Goal: Transaction & Acquisition: Subscribe to service/newsletter

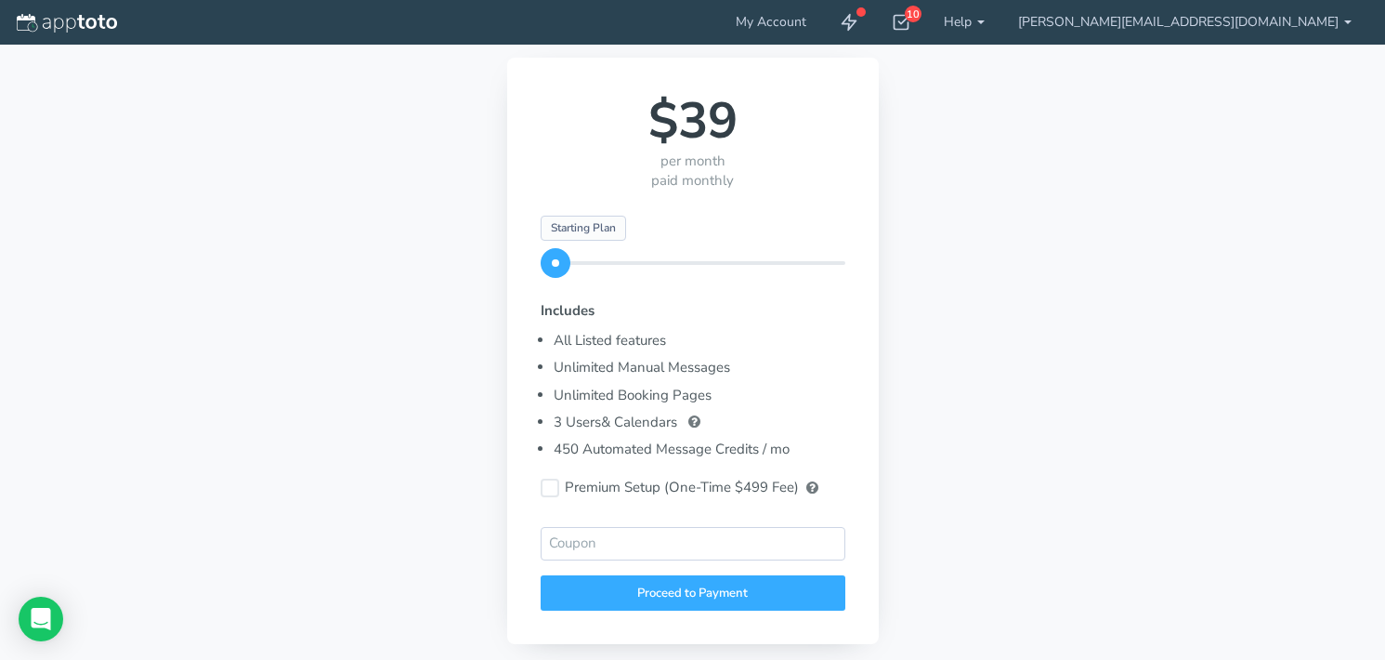
scroll to position [372, 0]
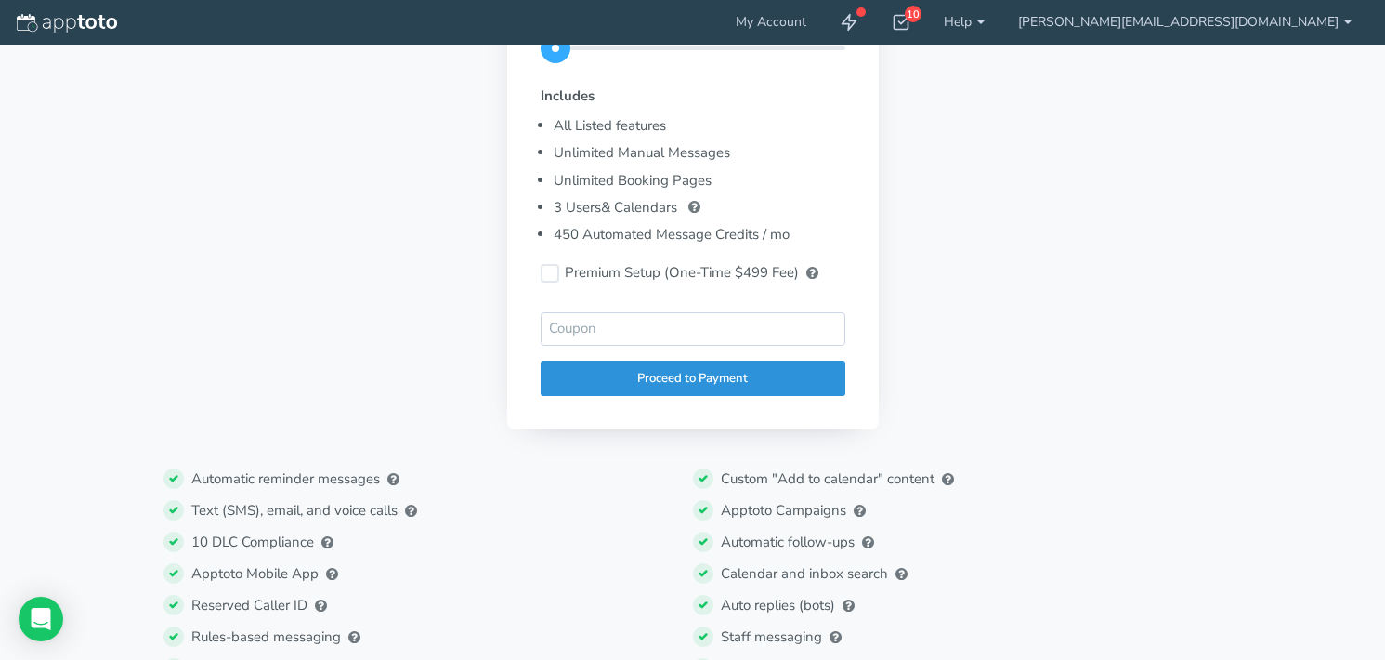
click at [648, 382] on div "Proceed to Payment" at bounding box center [693, 379] width 305 height 36
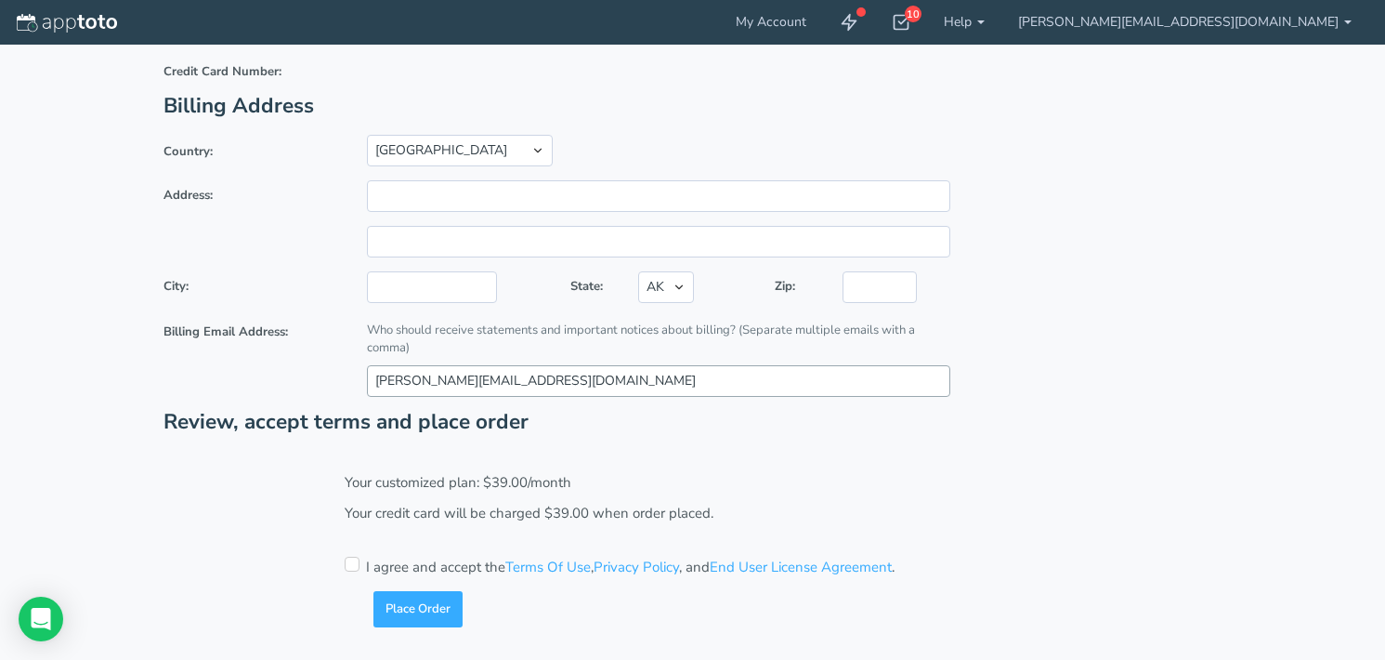
scroll to position [0, 0]
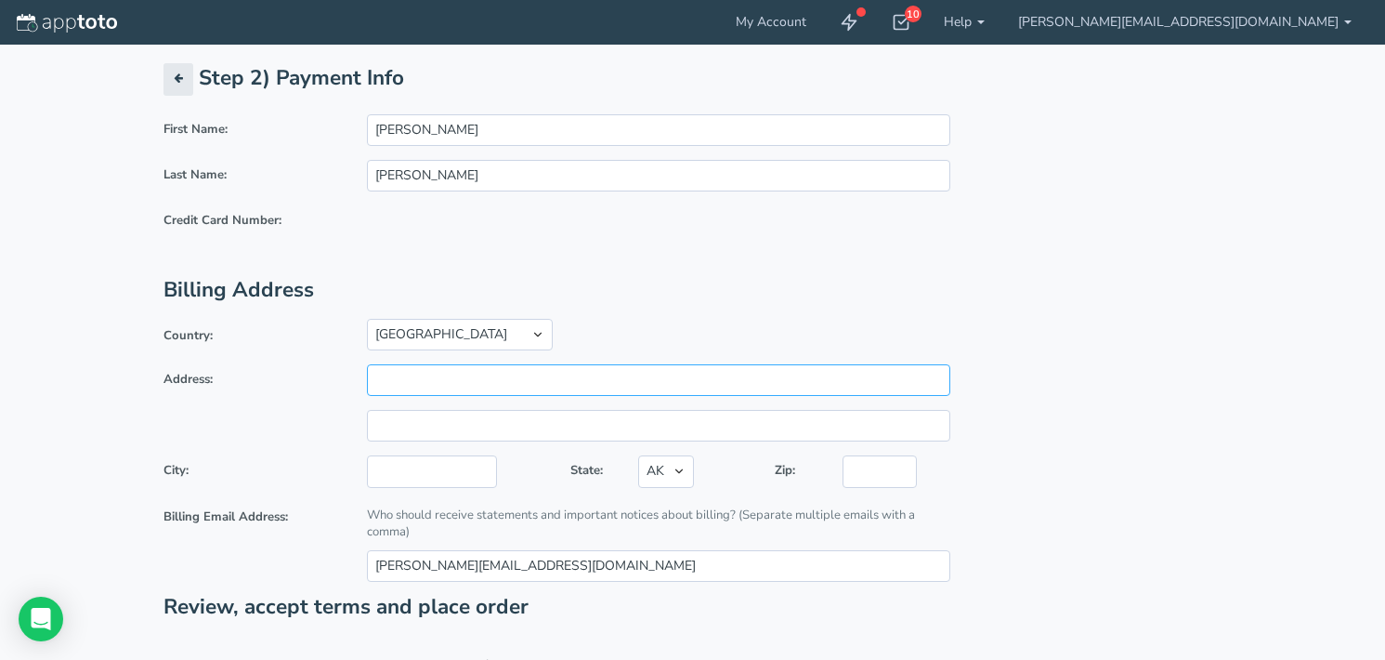
click at [529, 384] on input "Address:" at bounding box center [659, 380] width 584 height 32
click at [640, 334] on div "[GEOGRAPHIC_DATA] [GEOGRAPHIC_DATA] [GEOGRAPHIC_DATA] [GEOGRAPHIC_DATA] -------…" at bounding box center [658, 336] width 611 height 30
click at [553, 377] on input "Address:" at bounding box center [659, 380] width 584 height 32
type input "[STREET_ADDRESS][US_STATE]"
click at [415, 479] on input "text" at bounding box center [432, 471] width 130 height 32
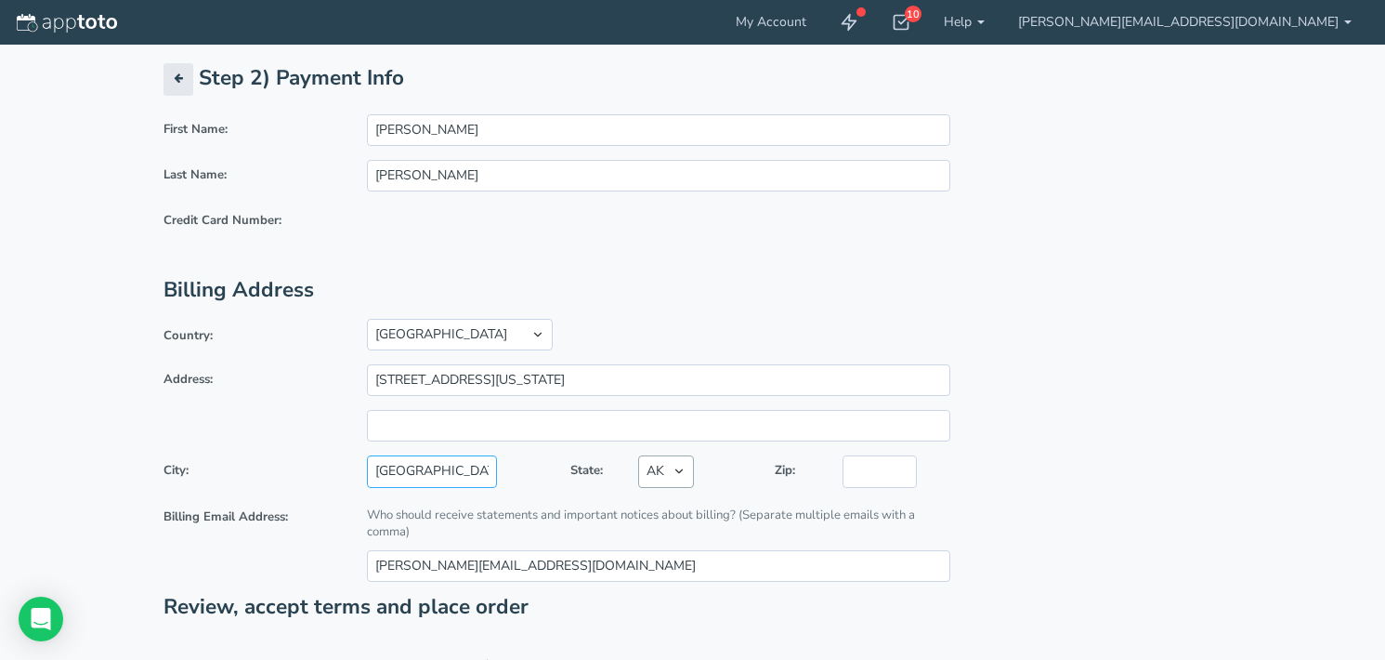
type input "[GEOGRAPHIC_DATA]"
click at [678, 476] on select "AK AL AR AZ CA CO CT DC DE FL [GEOGRAPHIC_DATA] HI IA ID IL IN KS [GEOGRAPHIC_D…" at bounding box center [666, 471] width 56 height 32
select select "IN"
click at [638, 455] on select "AK AL AR AZ CA CO CT DC DE FL [GEOGRAPHIC_DATA] HI IA ID IL IN KS [GEOGRAPHIC_D…" at bounding box center [666, 471] width 56 height 32
click at [882, 473] on input "text" at bounding box center [880, 471] width 74 height 32
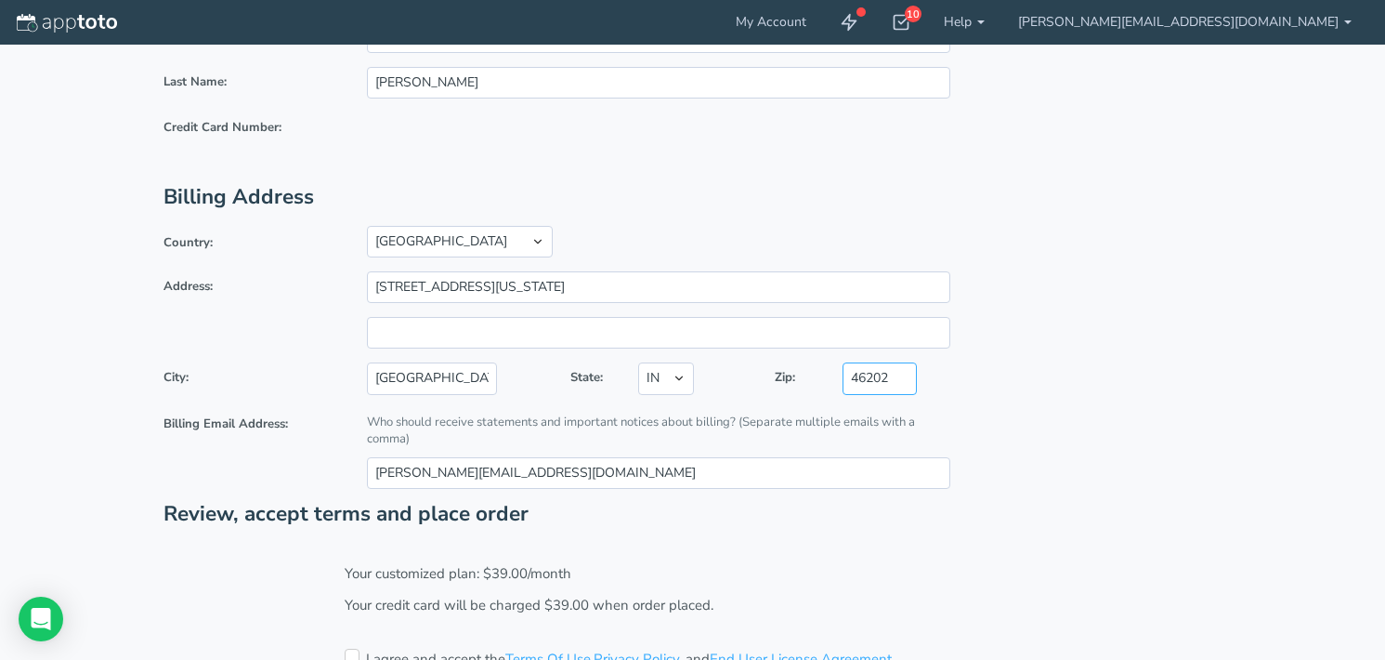
scroll to position [185, 0]
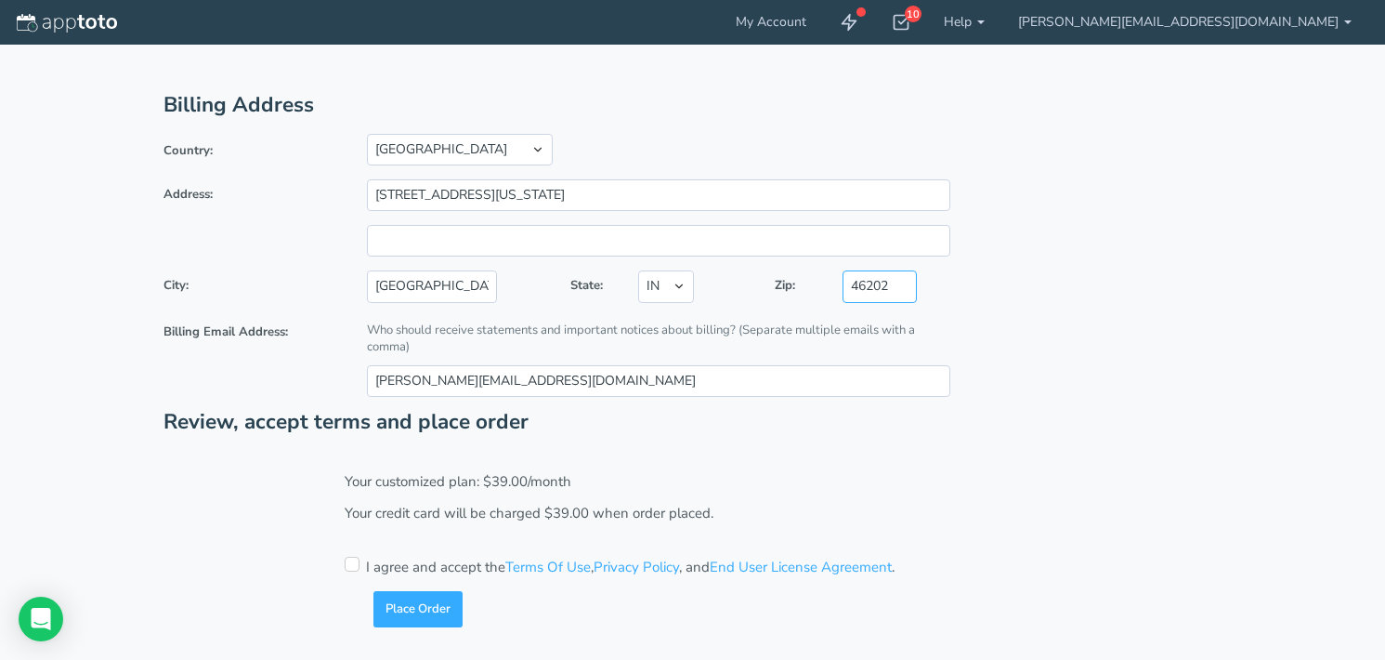
type input "46202"
click at [360, 571] on div "Your customized plan: $39.00/month Applied coupon: ( ) Your credit card will be…" at bounding box center [693, 524] width 725 height 105
click at [353, 562] on input "checkbox" at bounding box center [352, 564] width 15 height 15
checkbox input "true"
click at [422, 606] on button "Place Order" at bounding box center [418, 609] width 89 height 36
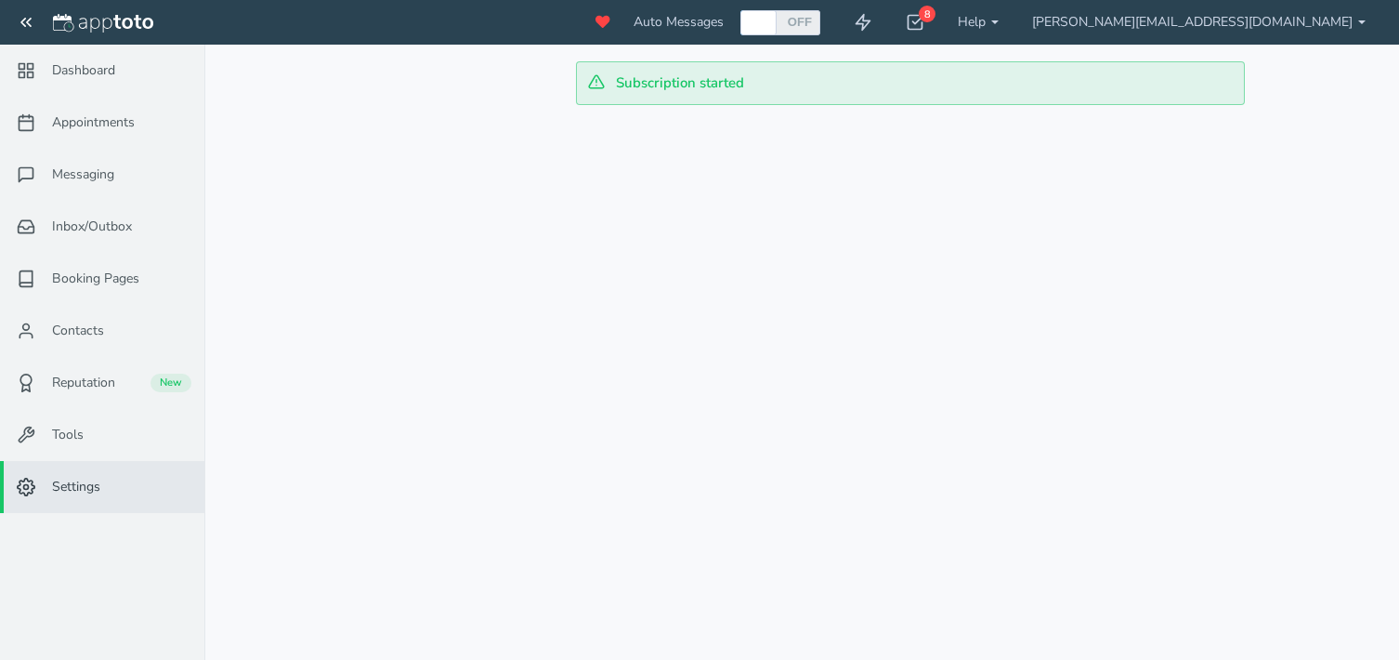
checkbox input "true"
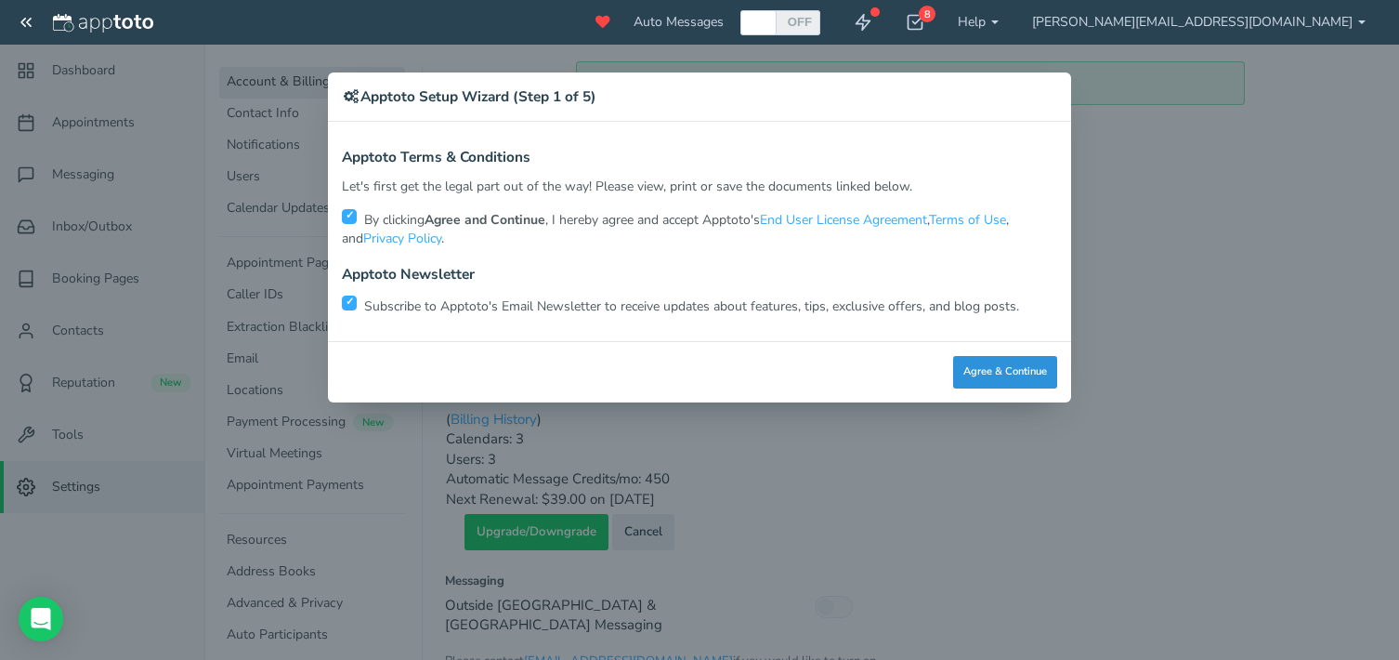
click at [1010, 367] on button "Agree & Continue" at bounding box center [1005, 372] width 104 height 33
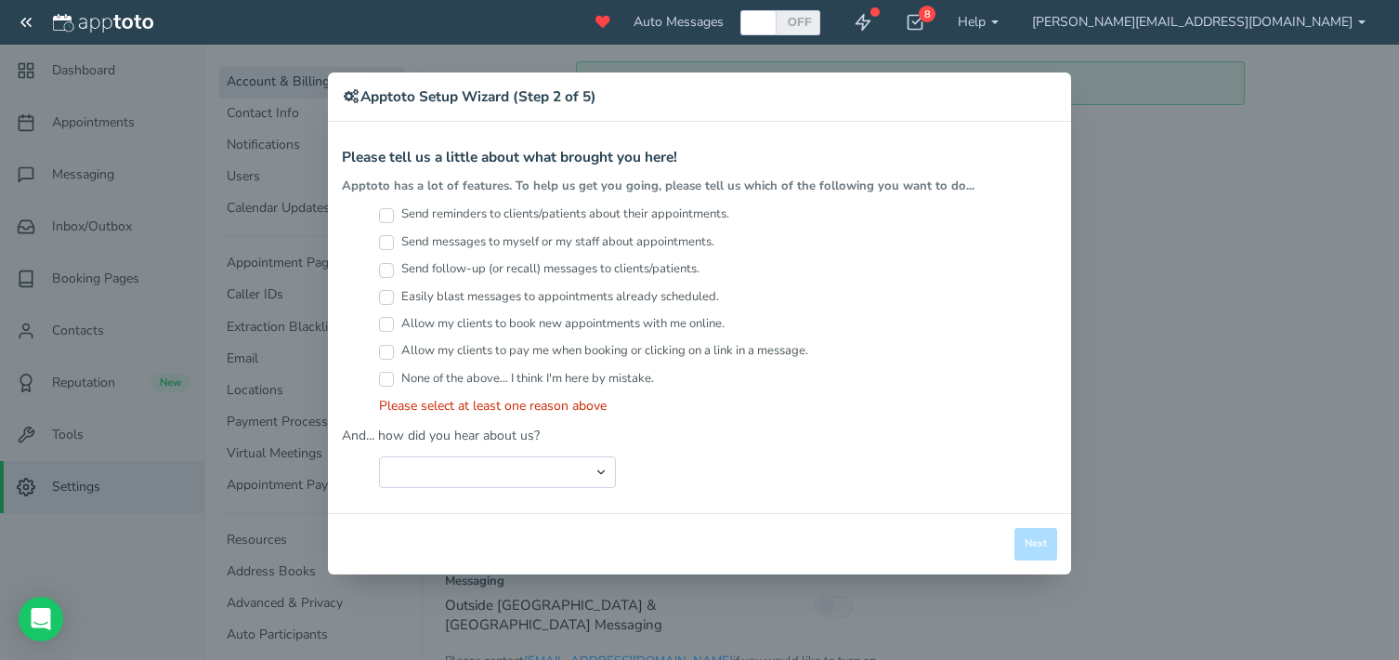
click at [1154, 489] on div "× Apptoto Setup Wizard (Step 2 of 5) Apptoto Terms & Conditions Let's first get…" at bounding box center [699, 330] width 1399 height 660
click at [385, 217] on input "Send reminders to clients/patients about their appointments." at bounding box center [386, 215] width 15 height 15
checkbox input "true"
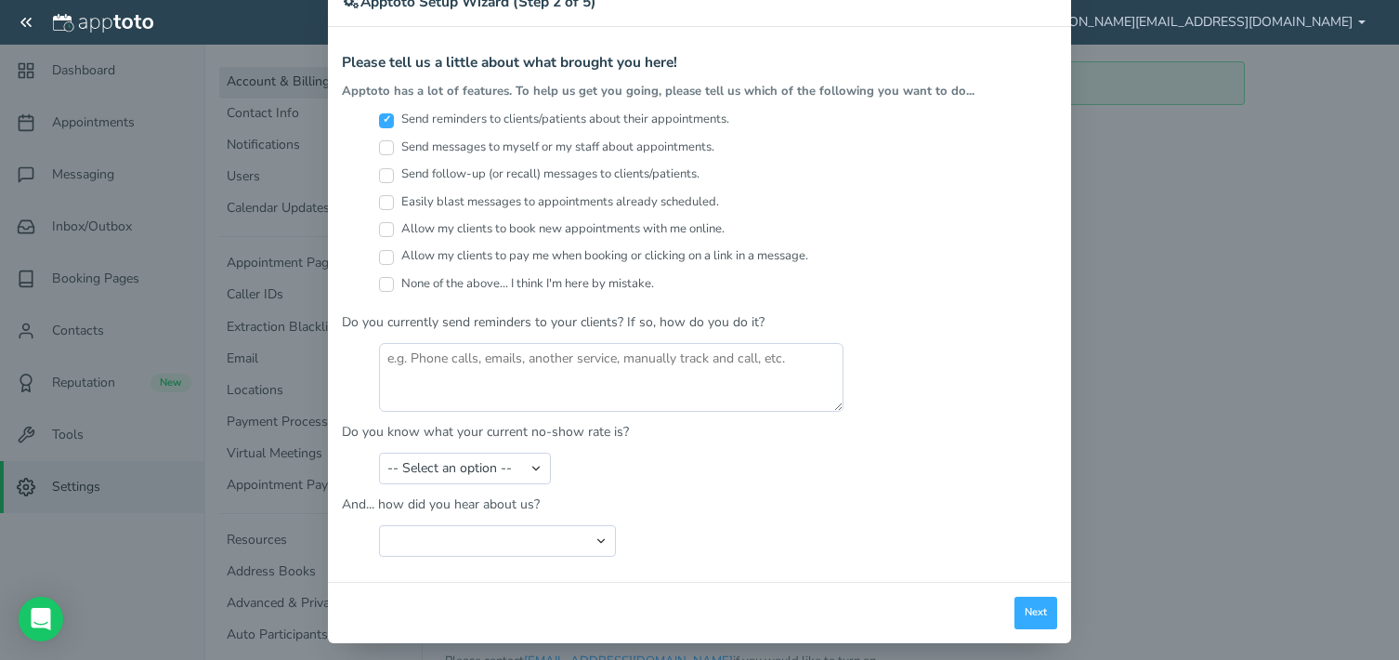
scroll to position [106, 0]
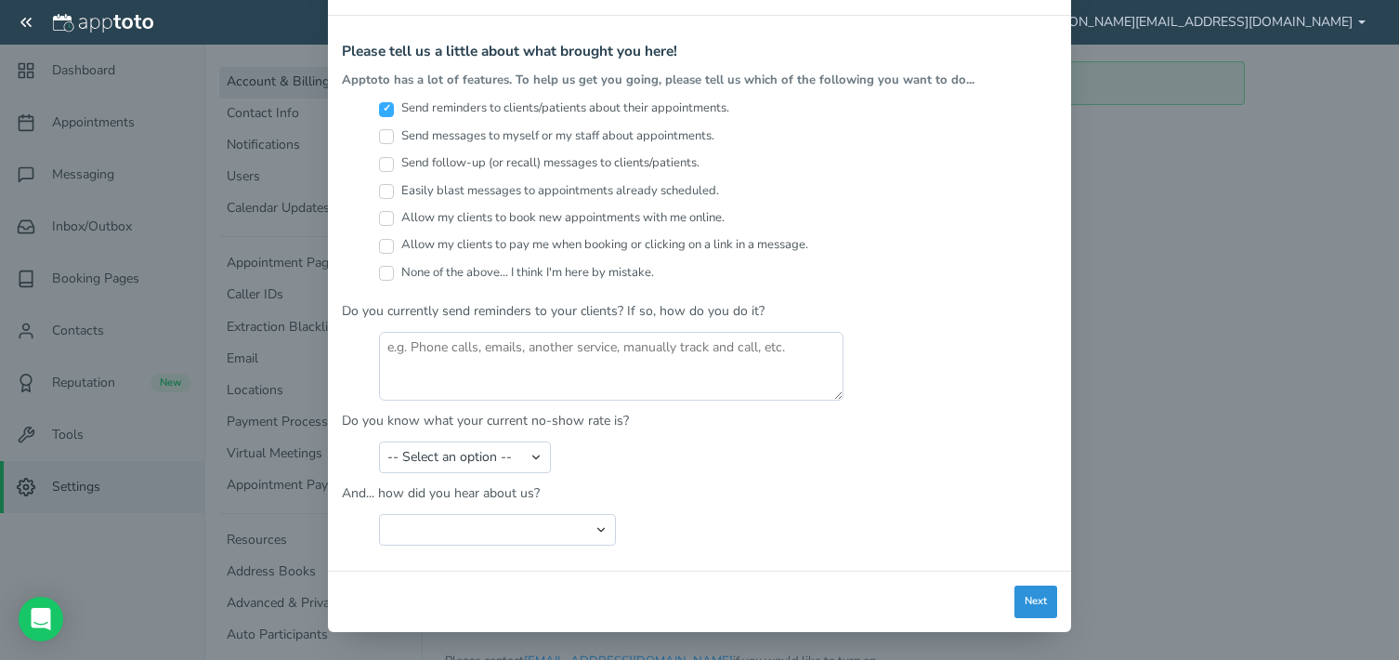
click at [1035, 600] on button "Next" at bounding box center [1036, 601] width 43 height 33
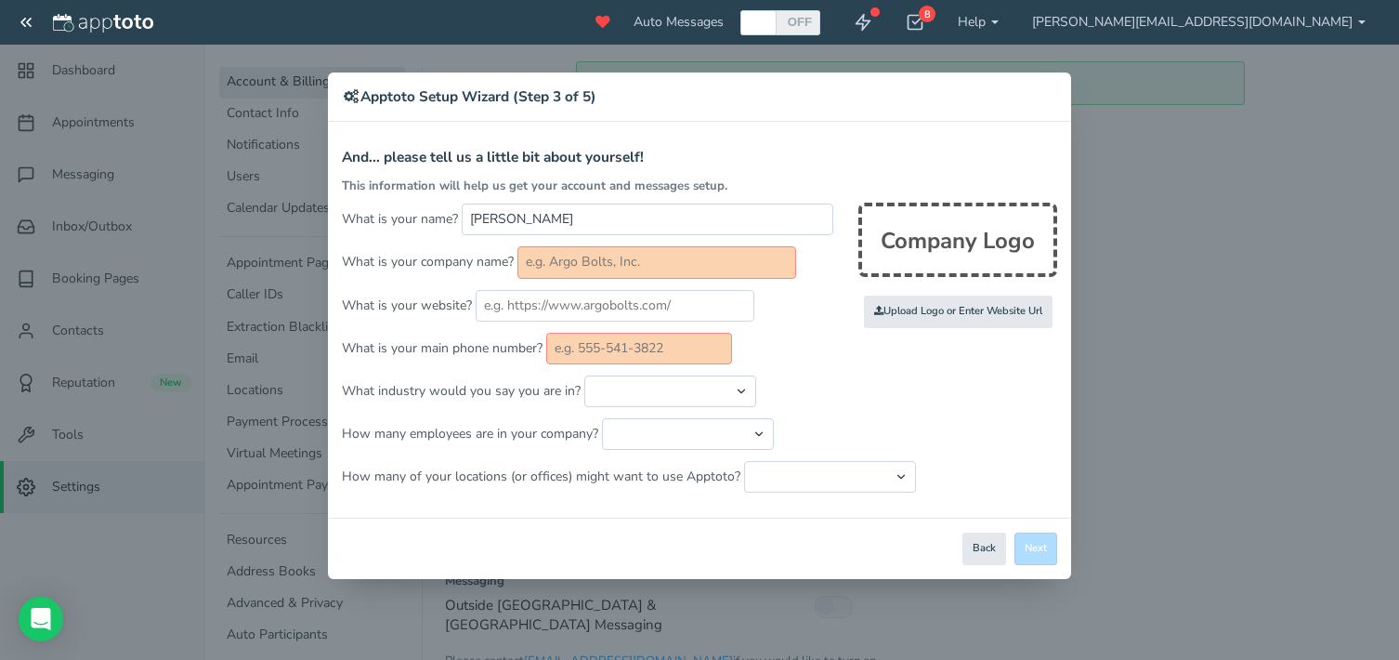
scroll to position [0, 0]
click at [1030, 536] on div "Close Logout Cancel Back Saving! Save Done Next Agree & Continue" at bounding box center [699, 548] width 743 height 61
click at [981, 548] on button "Back" at bounding box center [985, 548] width 44 height 33
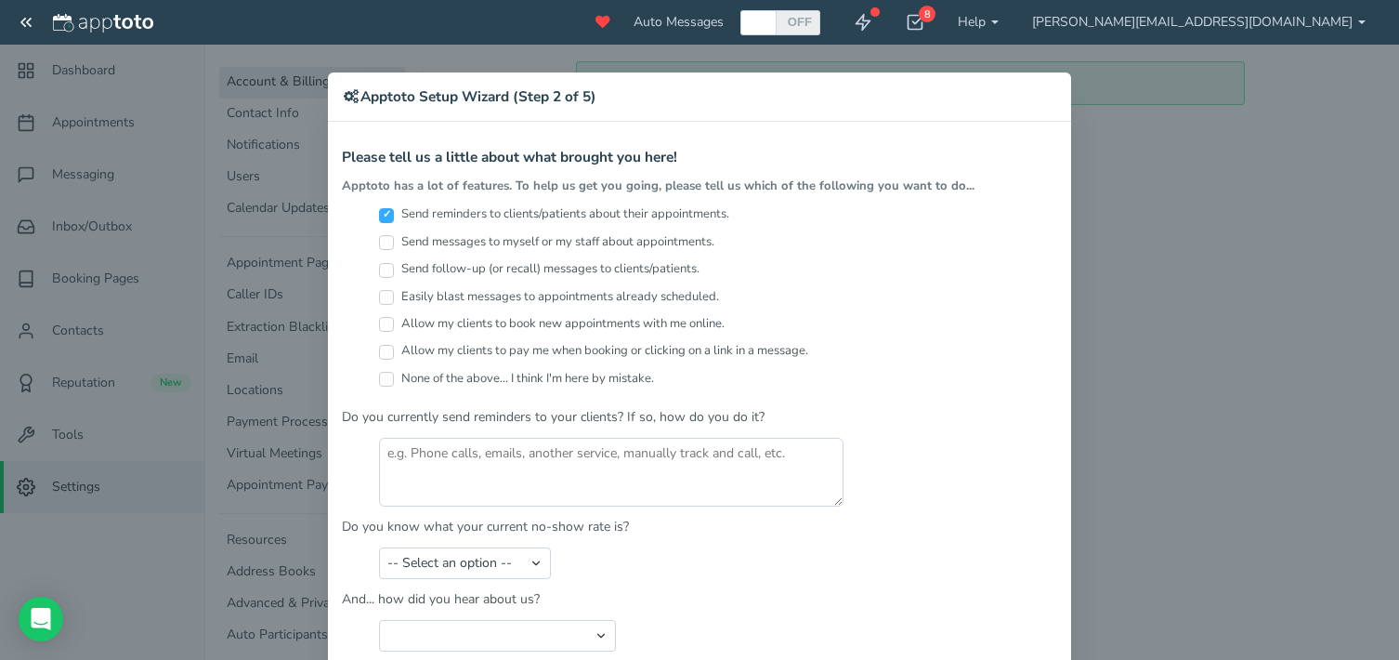
click at [1142, 315] on div "× Apptoto Setup Wizard (Step 2 of 5) Apptoto Terms & Conditions Let's first get…" at bounding box center [699, 330] width 1399 height 660
